Goal: Task Accomplishment & Management: Manage account settings

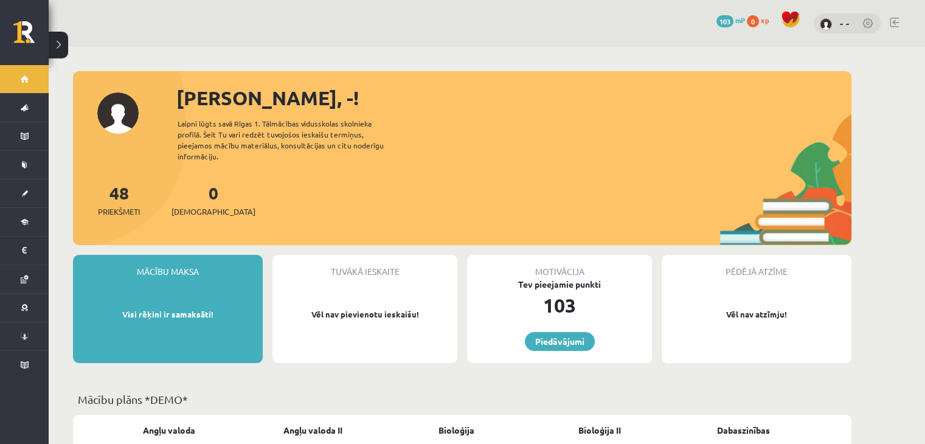
click at [888, 17] on div "0 Dāvanas 103 mP 0 xp - -" at bounding box center [487, 23] width 876 height 47
click at [895, 20] on link at bounding box center [894, 23] width 9 height 10
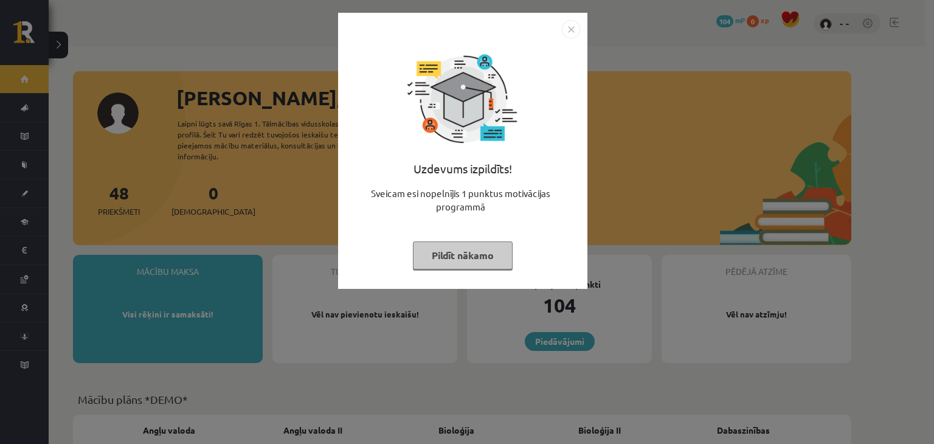
click at [570, 27] on img "Close" at bounding box center [571, 29] width 18 height 18
